Goal: Communication & Community: Answer question/provide support

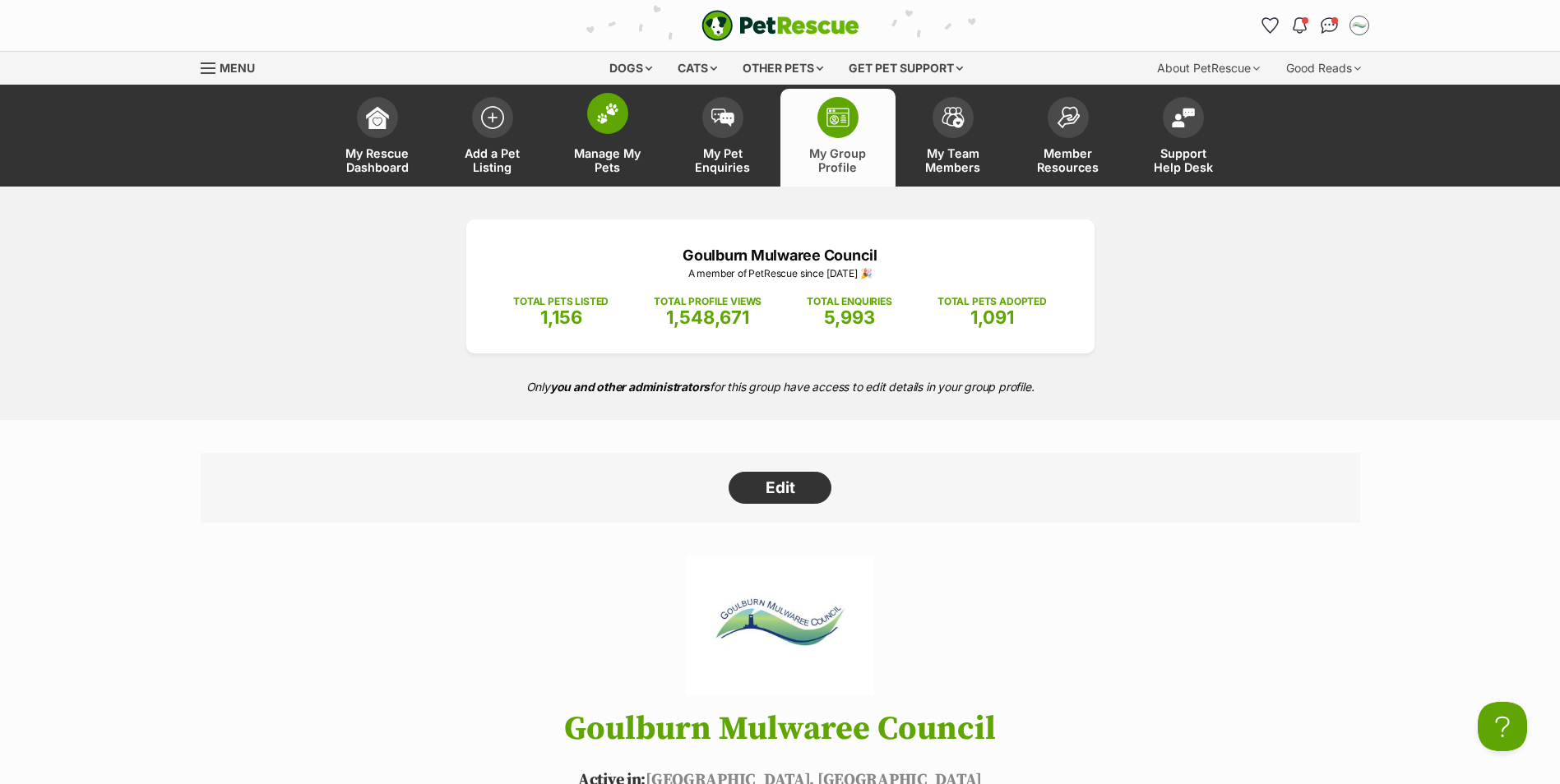
click at [606, 117] on img at bounding box center [608, 114] width 23 height 21
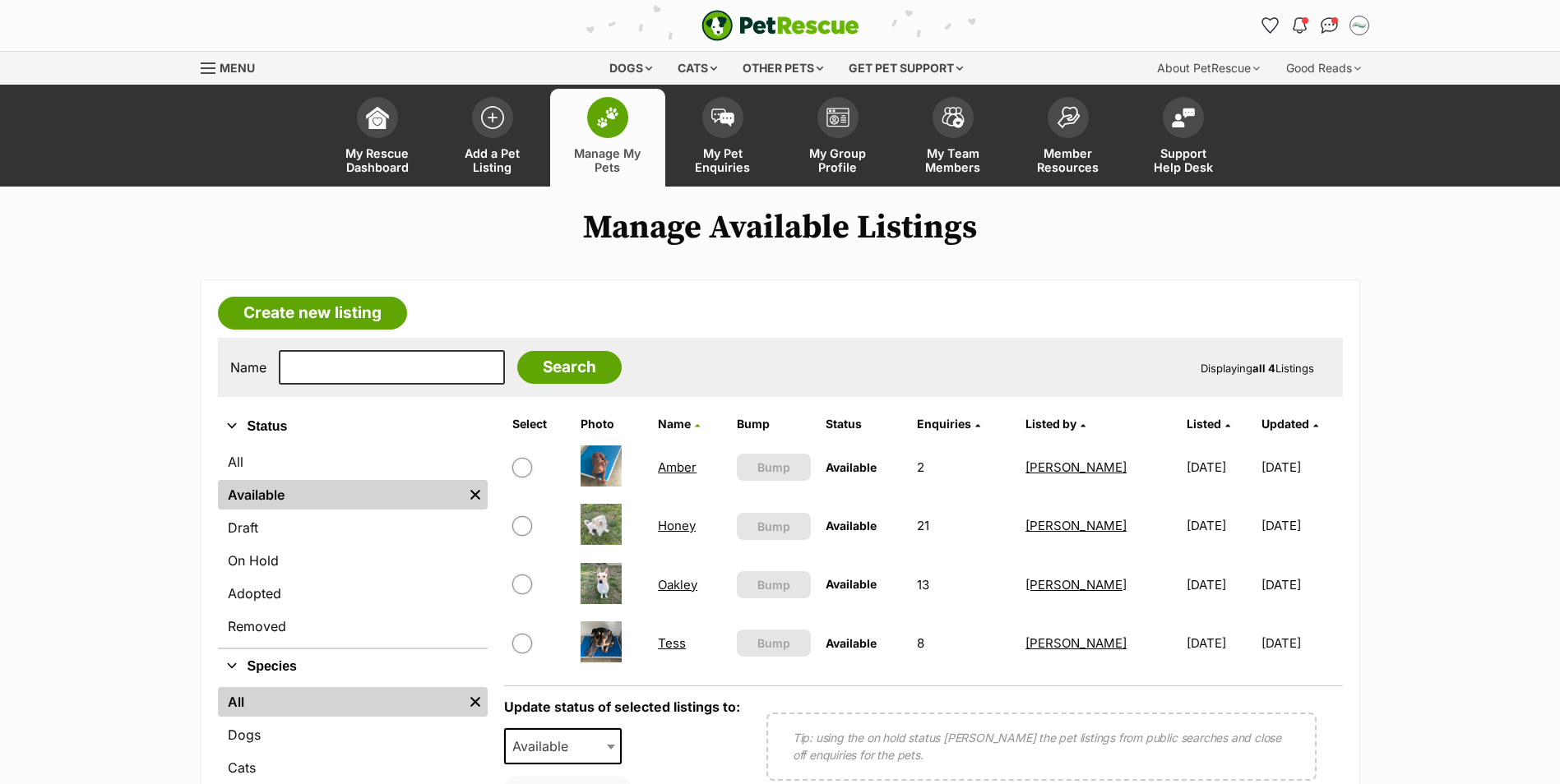
click at [673, 582] on link "Oakley" at bounding box center [678, 585] width 39 height 15
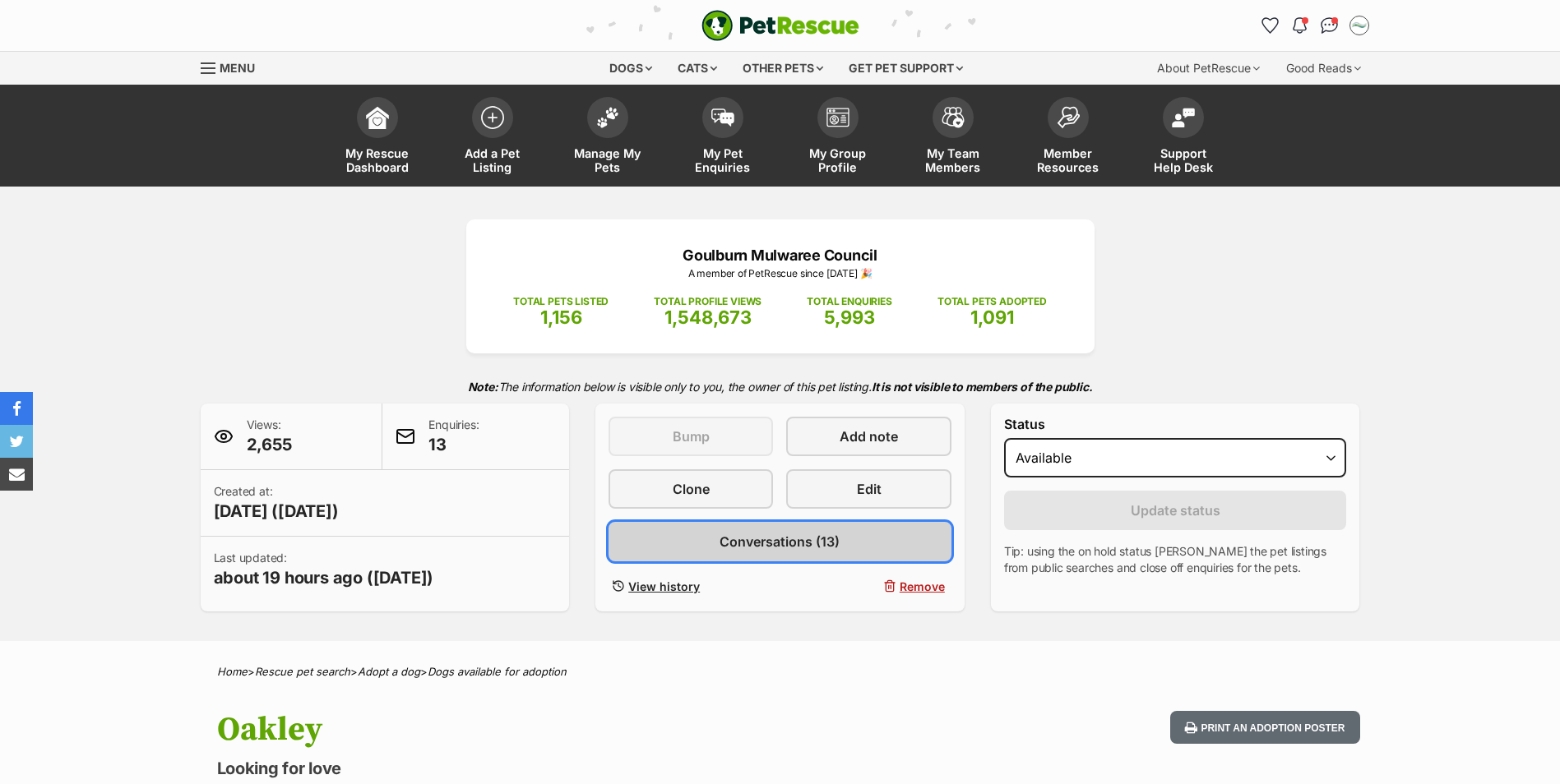
click at [794, 540] on span "Conversations (13)" at bounding box center [780, 542] width 120 height 20
